Goal: Information Seeking & Learning: Understand process/instructions

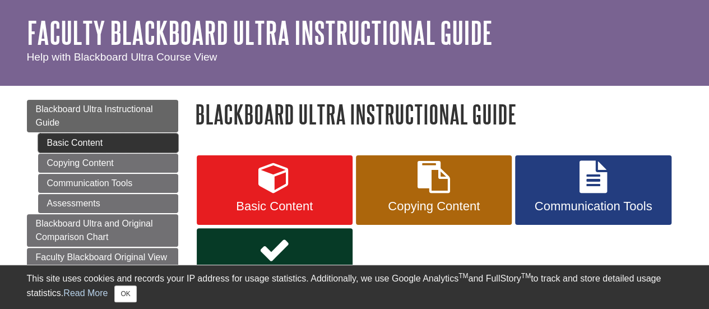
scroll to position [56, 0]
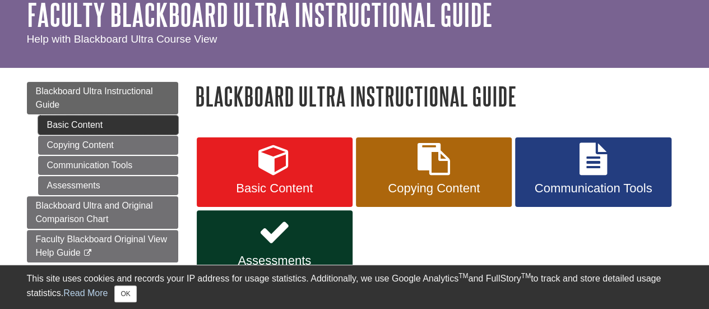
click at [97, 119] on link "Basic Content" at bounding box center [108, 124] width 140 height 19
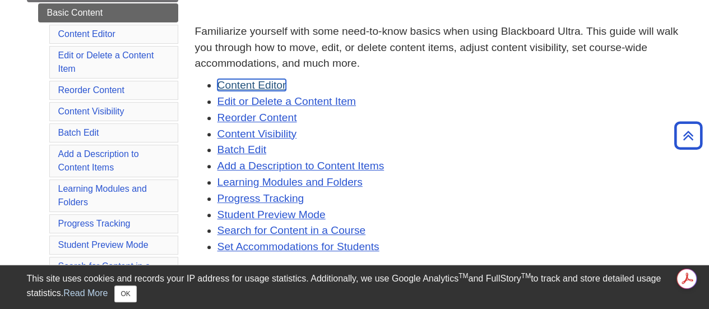
click at [257, 81] on link "Content Editor" at bounding box center [251, 85] width 69 height 12
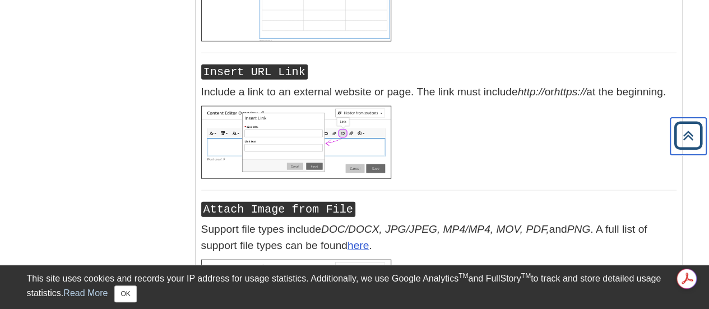
click at [691, 144] on icon "Back to Top" at bounding box center [688, 136] width 36 height 36
